Goal: Communication & Community: Connect with others

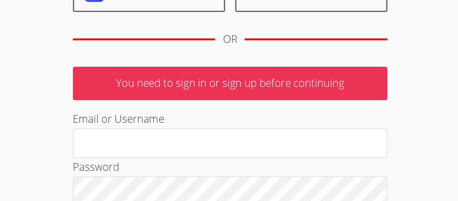
scroll to position [4, 0]
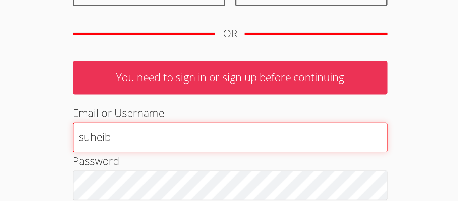
click at [219, 170] on input "suheib" at bounding box center [229, 167] width 168 height 16
type input "suheibe"
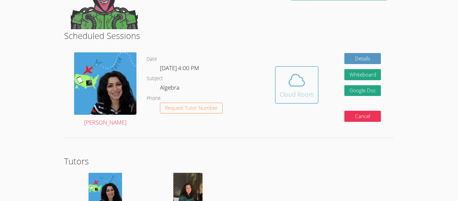
scroll to position [103, 0]
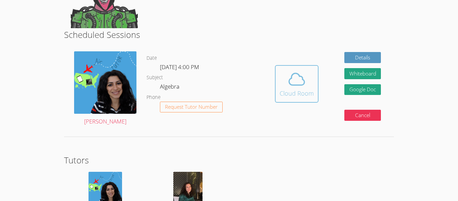
click at [292, 74] on icon at bounding box center [297, 79] width 19 height 19
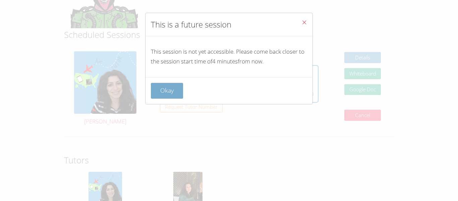
click at [159, 91] on button "Okay" at bounding box center [167, 91] width 32 height 16
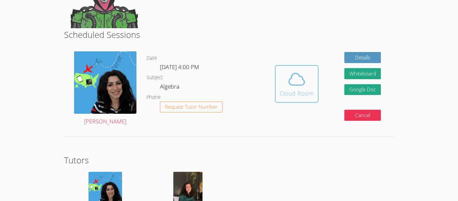
click at [311, 95] on div "Cloud Room" at bounding box center [297, 93] width 34 height 9
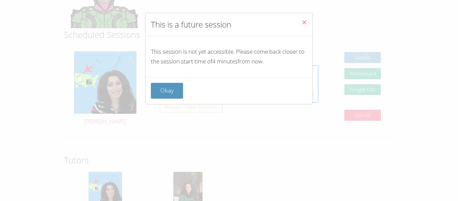
click at [305, 20] on icon "Close" at bounding box center [305, 22] width 6 height 6
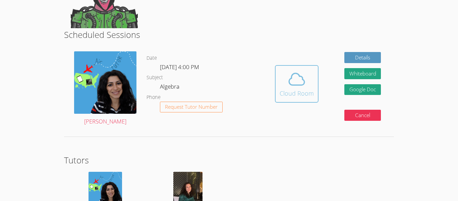
click at [285, 84] on span at bounding box center [297, 79] width 34 height 19
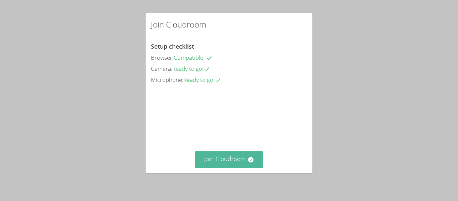
click at [230, 164] on button "Join Cloudroom" at bounding box center [229, 159] width 69 height 16
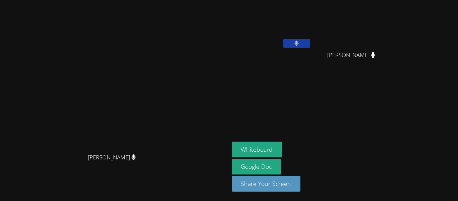
click at [299, 42] on icon at bounding box center [297, 44] width 4 height 6
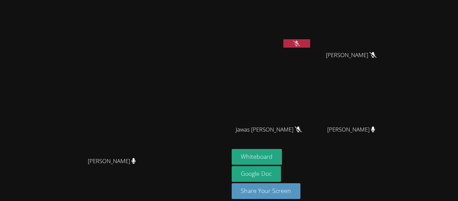
click at [312, 26] on video at bounding box center [272, 25] width 80 height 45
click at [312, 35] on video at bounding box center [272, 25] width 80 height 45
click at [312, 33] on video at bounding box center [272, 25] width 80 height 45
click at [310, 42] on button at bounding box center [297, 43] width 27 height 8
click at [310, 47] on button at bounding box center [297, 43] width 27 height 8
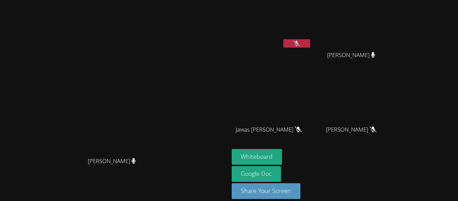
click at [394, 41] on video at bounding box center [354, 25] width 80 height 45
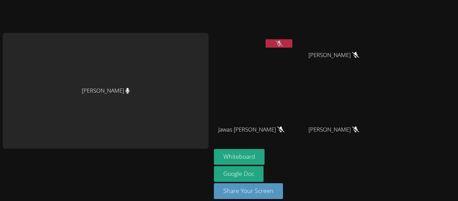
click at [283, 41] on icon at bounding box center [279, 44] width 7 height 6
click at [282, 41] on icon at bounding box center [279, 44] width 4 height 6
click at [289, 46] on button at bounding box center [279, 43] width 27 height 8
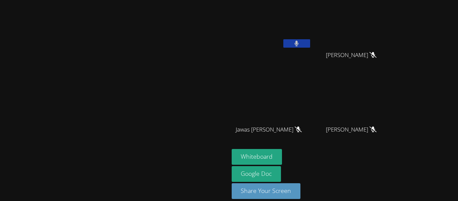
click at [312, 39] on video at bounding box center [272, 25] width 80 height 45
click at [310, 48] on div at bounding box center [297, 44] width 27 height 10
click at [310, 43] on button at bounding box center [297, 43] width 27 height 8
click at [310, 48] on div at bounding box center [297, 44] width 27 height 10
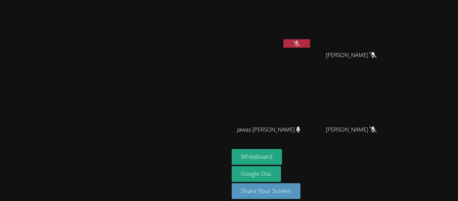
click at [300, 43] on icon at bounding box center [296, 44] width 7 height 6
click at [299, 43] on icon at bounding box center [297, 44] width 4 height 6
click at [310, 44] on button at bounding box center [297, 43] width 27 height 8
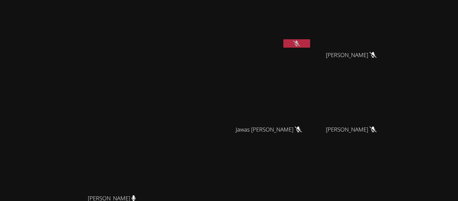
scroll to position [82, 0]
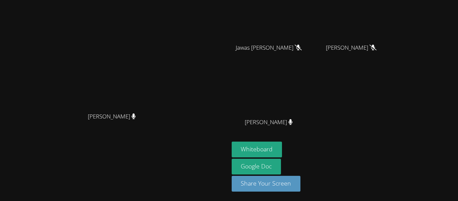
click at [227, 136] on div "Maya Habou-Klimczak" at bounding box center [115, 122] width 224 height 27
click at [144, 166] on div "Maya Habou-Klimczak Maya Habou-Klimczak" at bounding box center [115, 60] width 224 height 278
click at [413, 119] on div "Maya Habou-Klimczak Maya Habou-Klimczak Suheib Elsaidi Mansoor Jameel Muharram …" at bounding box center [229, 18] width 458 height 201
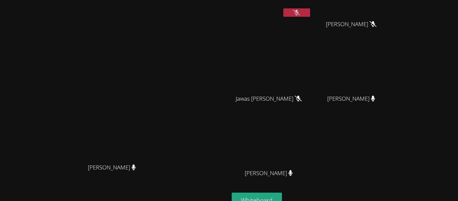
scroll to position [31, 0]
click at [310, 13] on button at bounding box center [297, 13] width 27 height 8
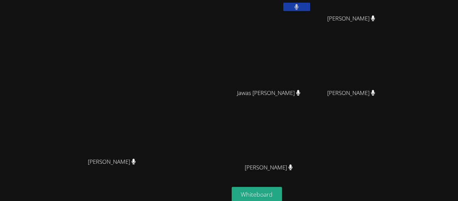
scroll to position [42, 0]
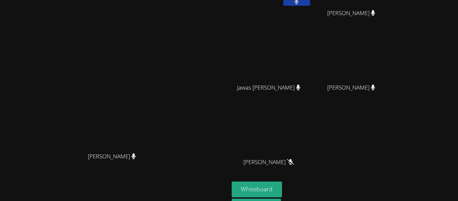
click at [310, 0] on button at bounding box center [297, 1] width 27 height 8
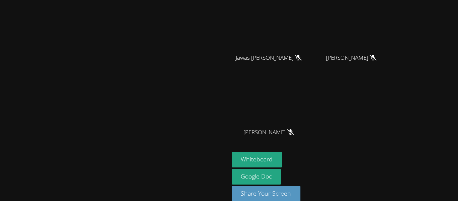
scroll to position [82, 0]
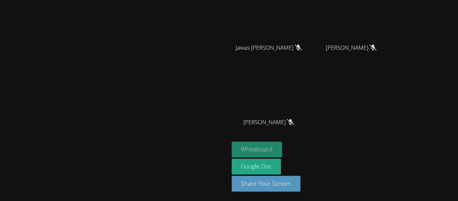
click at [283, 149] on button "Whiteboard" at bounding box center [257, 150] width 51 height 16
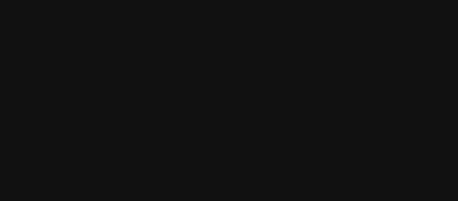
scroll to position [26, 0]
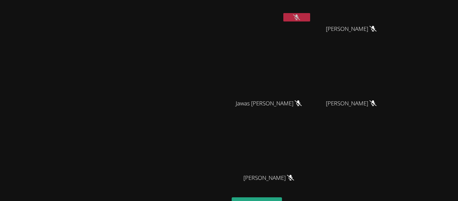
click at [310, 20] on button at bounding box center [297, 17] width 27 height 8
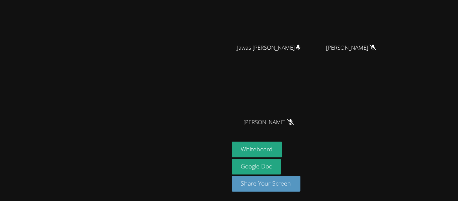
scroll to position [0, 0]
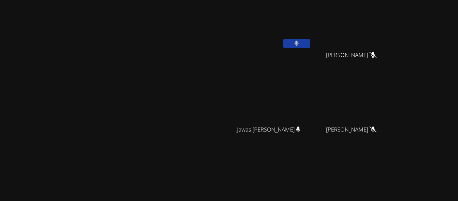
click at [310, 44] on button at bounding box center [297, 43] width 27 height 8
click at [310, 45] on button at bounding box center [297, 43] width 27 height 8
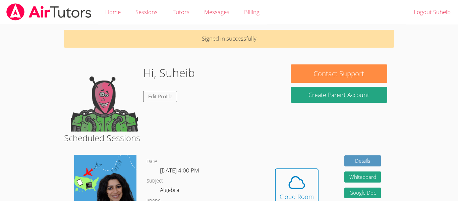
scroll to position [103, 0]
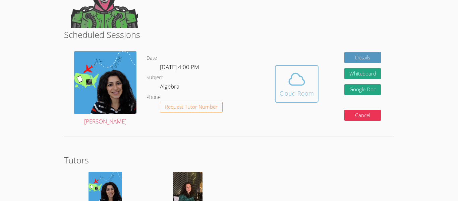
click at [289, 92] on div "Cloud Room" at bounding box center [297, 93] width 34 height 9
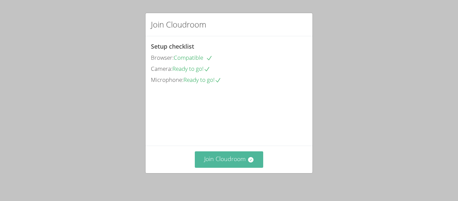
click at [240, 153] on button "Join Cloudroom" at bounding box center [229, 159] width 69 height 16
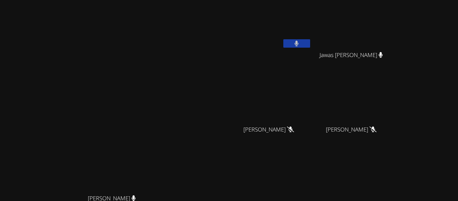
click at [312, 38] on video at bounding box center [272, 25] width 80 height 45
click at [299, 45] on icon at bounding box center [297, 44] width 4 height 6
click at [300, 42] on icon at bounding box center [296, 44] width 7 height 6
click at [299, 42] on icon at bounding box center [297, 44] width 4 height 6
click at [300, 42] on icon at bounding box center [296, 44] width 7 height 6
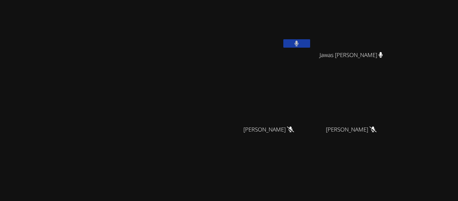
click at [299, 42] on icon at bounding box center [297, 44] width 4 height 6
click at [300, 42] on icon at bounding box center [296, 44] width 7 height 6
click at [299, 42] on icon at bounding box center [297, 44] width 4 height 6
click at [300, 42] on icon at bounding box center [296, 44] width 7 height 6
click at [299, 42] on icon at bounding box center [297, 44] width 4 height 6
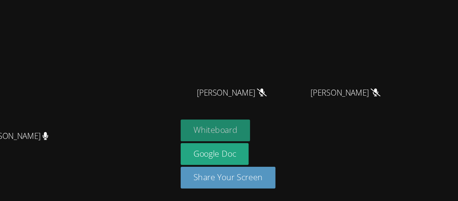
click at [283, 150] on button "Whiteboard" at bounding box center [257, 150] width 51 height 16
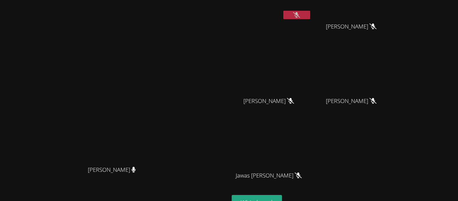
click at [300, 12] on icon at bounding box center [296, 15] width 7 height 6
click at [310, 18] on button at bounding box center [297, 15] width 27 height 8
click at [310, 12] on button at bounding box center [297, 15] width 27 height 8
click at [300, 12] on icon at bounding box center [296, 15] width 7 height 6
click at [165, 37] on video at bounding box center [114, 100] width 101 height 126
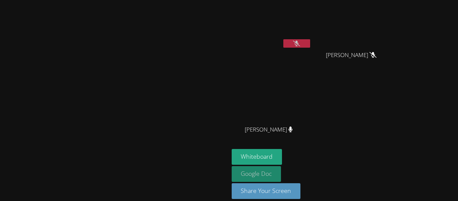
click at [282, 178] on link "Google Doc" at bounding box center [257, 174] width 50 height 16
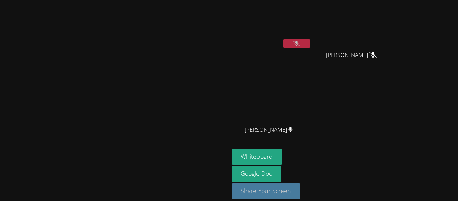
click at [301, 189] on button "Share Your Screen" at bounding box center [266, 191] width 69 height 16
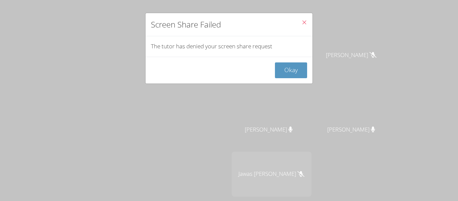
click at [291, 9] on div "Screen Share Failed The tutor has denied your screen share request Okay" at bounding box center [229, 100] width 458 height 201
click at [310, 20] on button "Close" at bounding box center [304, 23] width 16 height 20
click at [304, 21] on icon "Close" at bounding box center [305, 22] width 6 height 6
click at [304, 22] on icon "Close" at bounding box center [305, 22] width 6 height 6
click at [295, 69] on button "Okay" at bounding box center [291, 70] width 32 height 16
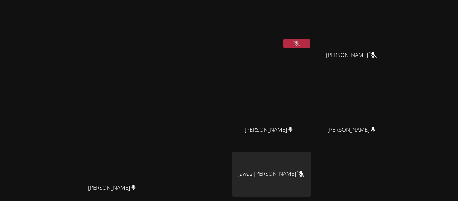
scroll to position [0, 0]
click at [310, 44] on button at bounding box center [297, 43] width 27 height 8
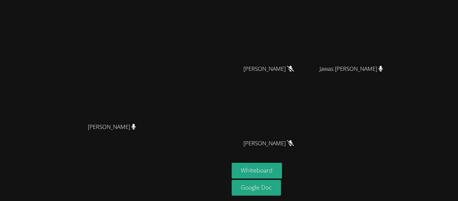
scroll to position [0, 0]
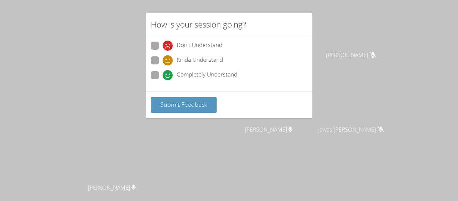
click at [181, 77] on span "Completely Understand" at bounding box center [207, 75] width 61 height 10
click at [168, 77] on input "Completely Understand" at bounding box center [166, 74] width 6 height 6
radio input "true"
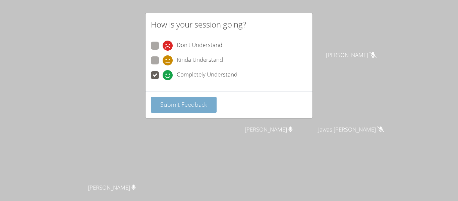
click at [174, 99] on button "Submit Feedback" at bounding box center [184, 105] width 66 height 16
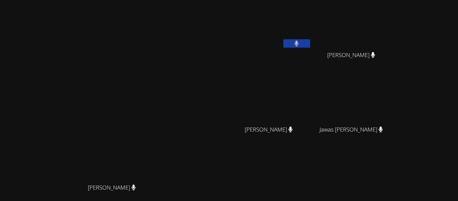
click at [310, 47] on button at bounding box center [297, 43] width 27 height 8
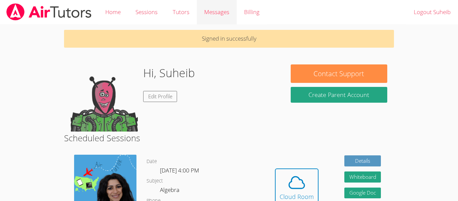
click at [223, 8] on span "Messages" at bounding box center [216, 12] width 25 height 8
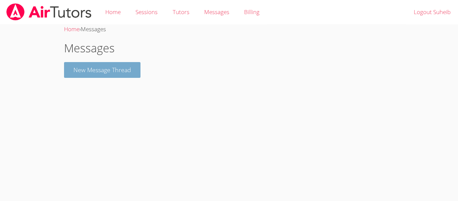
click at [136, 66] on button "New Message Thread" at bounding box center [102, 70] width 77 height 16
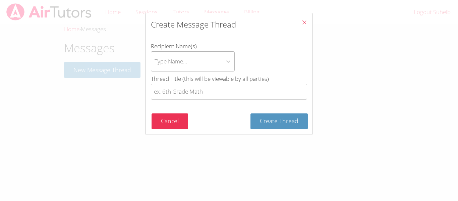
click at [180, 64] on div "Type Name..." at bounding box center [171, 61] width 33 height 10
click at [155, 64] on input "Recipient Name(s) Type Name..." at bounding box center [155, 61] width 1 height 15
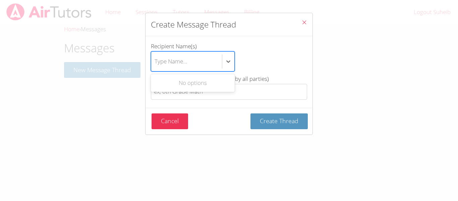
type input "m"
click at [188, 81] on div "Maya Habou-Klimczak" at bounding box center [193, 83] width 84 height 15
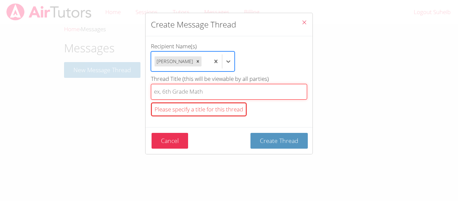
click at [189, 100] on input "Thread Title (this will be viewable by all parties) Please specify a title for …" at bounding box center [229, 92] width 156 height 16
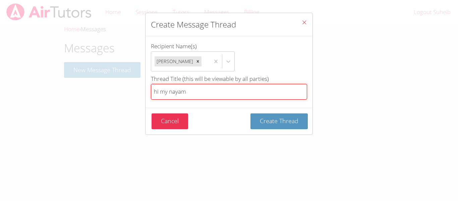
type input "hi my nayam"
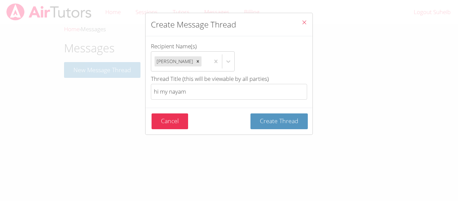
click at [308, 148] on div "Create Message Thread Recipient Name(s) Maya Habou-Klimczak Thread Title (this …" at bounding box center [229, 100] width 458 height 201
click at [298, 125] on span "Create Thread" at bounding box center [279, 121] width 39 height 8
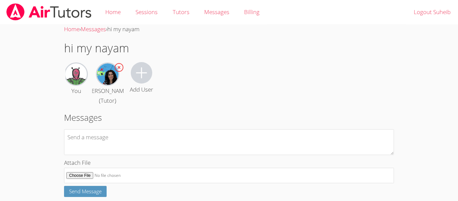
scroll to position [39, 0]
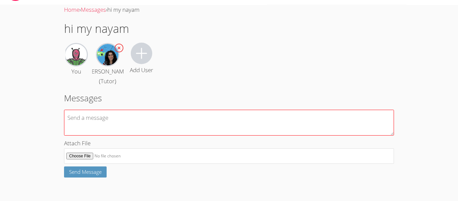
click at [122, 115] on textarea at bounding box center [229, 123] width 330 height 26
type textarea "m"
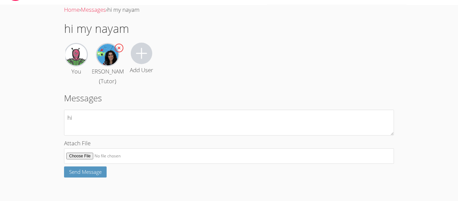
click at [104, 44] on img at bounding box center [107, 54] width 21 height 21
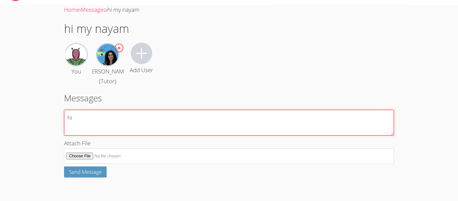
click at [105, 132] on textarea "hi" at bounding box center [229, 123] width 330 height 26
type textarea "hi"
